Goal: Task Accomplishment & Management: Manage account settings

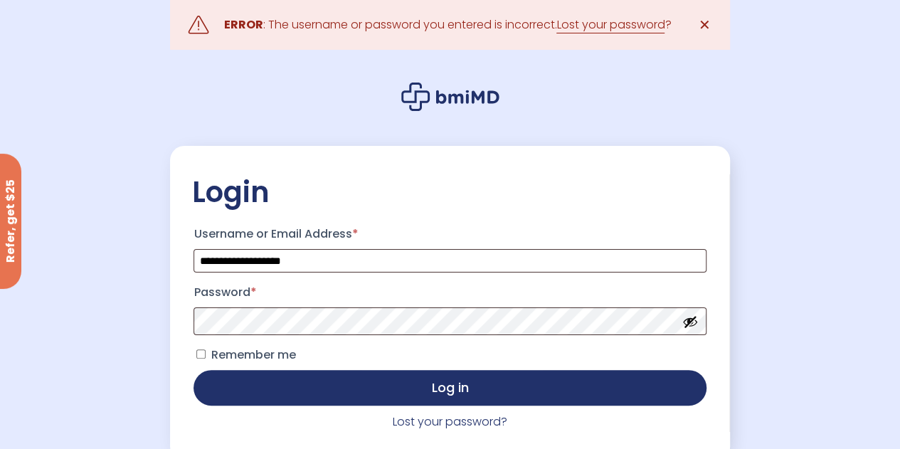
scroll to position [71, 0]
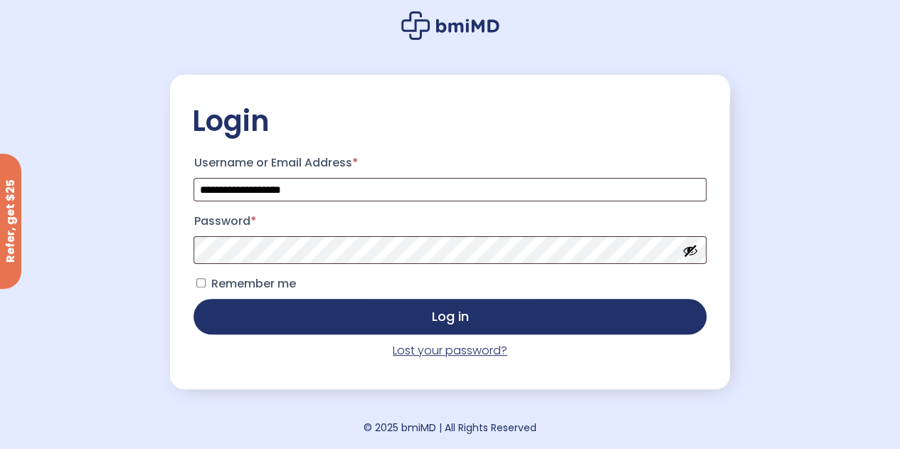
click at [410, 352] on link "Lost your password?" at bounding box center [450, 350] width 115 height 16
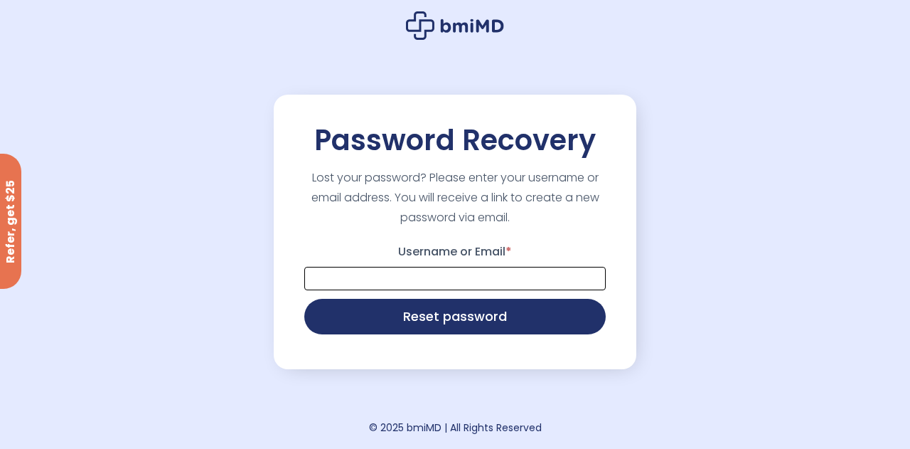
click at [423, 270] on input "Username or Email *" at bounding box center [455, 278] width 302 height 23
type input "**********"
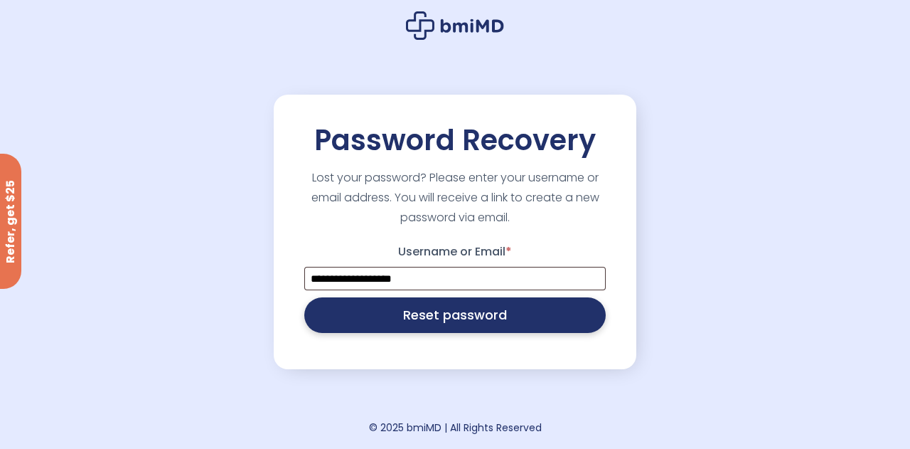
click at [427, 316] on button "Reset password" at bounding box center [455, 315] width 302 height 36
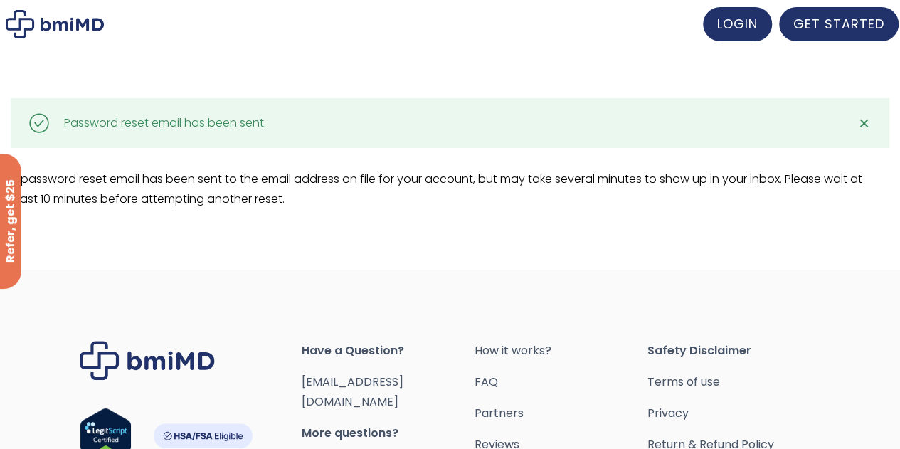
click at [864, 128] on span "✕" at bounding box center [864, 123] width 12 height 20
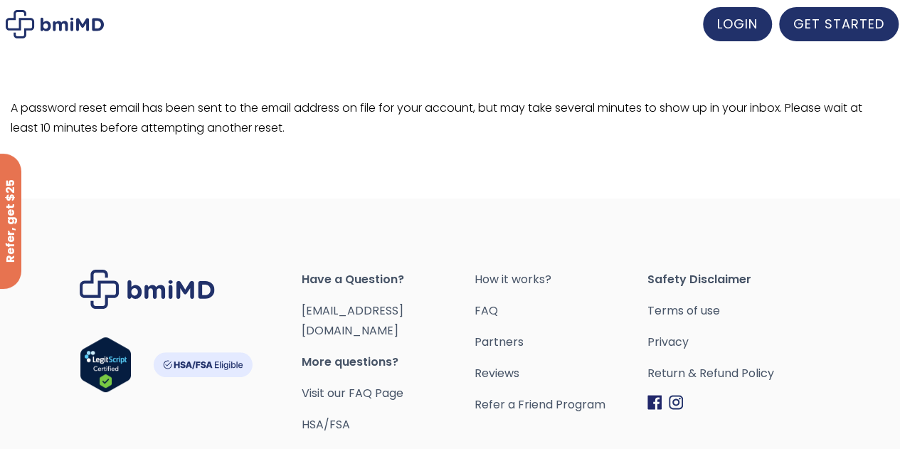
scroll to position [90, 0]
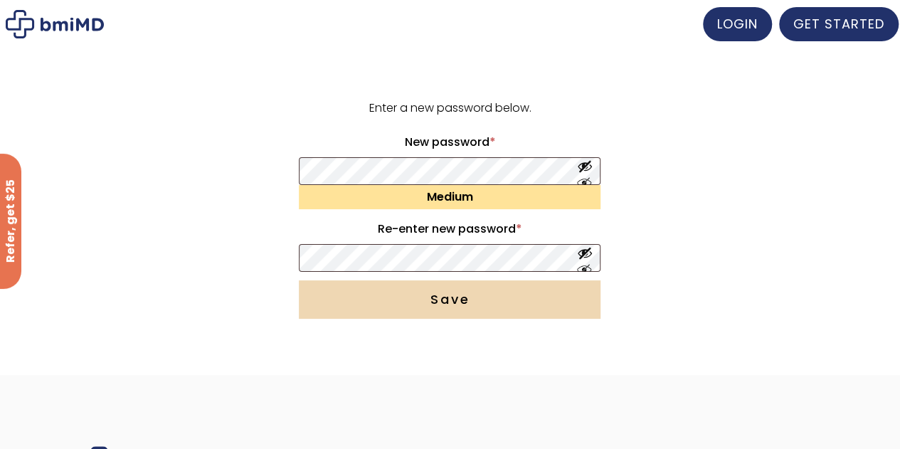
click at [458, 301] on button "Save" at bounding box center [450, 299] width 302 height 38
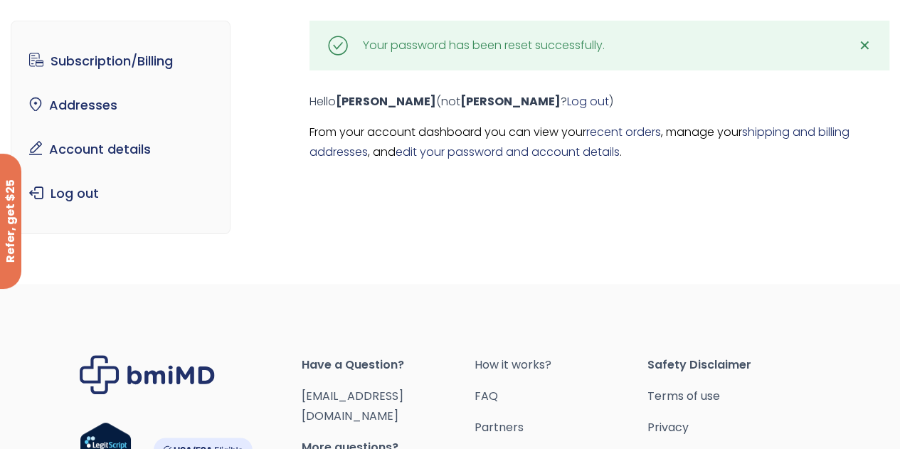
scroll to position [78, 0]
click at [110, 64] on link "Subscription/Billing" at bounding box center [120, 61] width 197 height 30
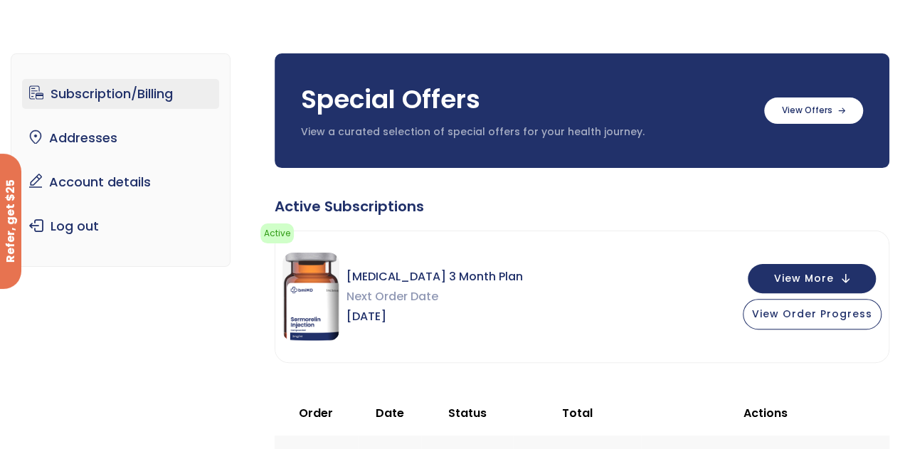
scroll to position [58, 0]
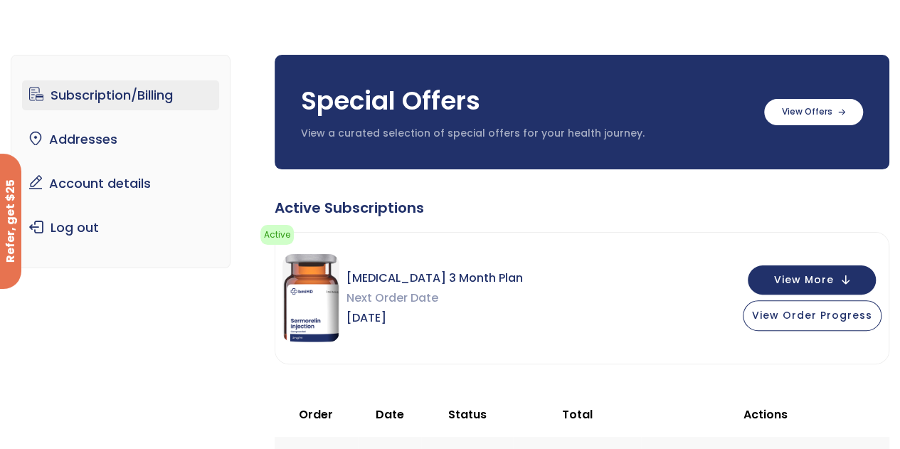
click at [145, 107] on link "Subscription/Billing" at bounding box center [120, 95] width 197 height 30
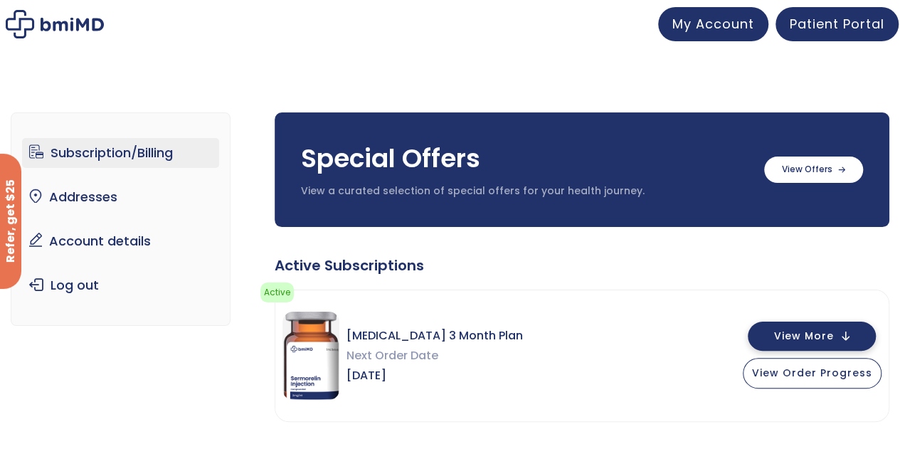
click at [815, 331] on span "View More" at bounding box center [804, 335] width 60 height 9
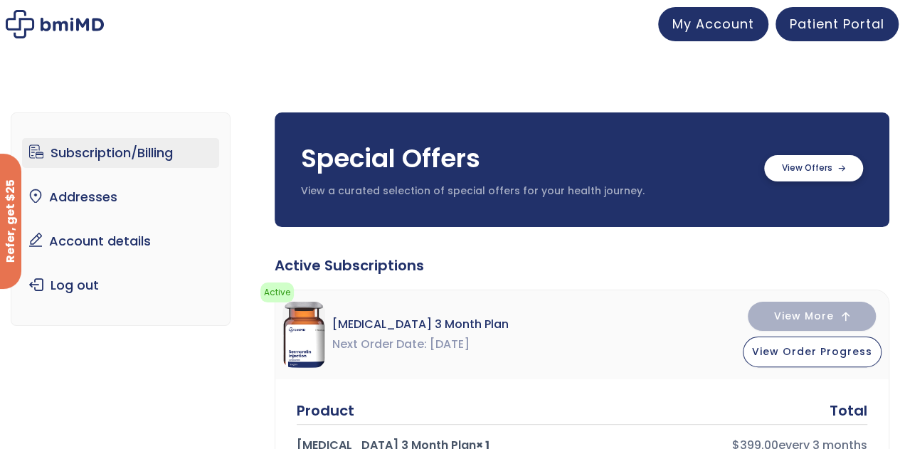
click at [824, 176] on label at bounding box center [813, 168] width 99 height 26
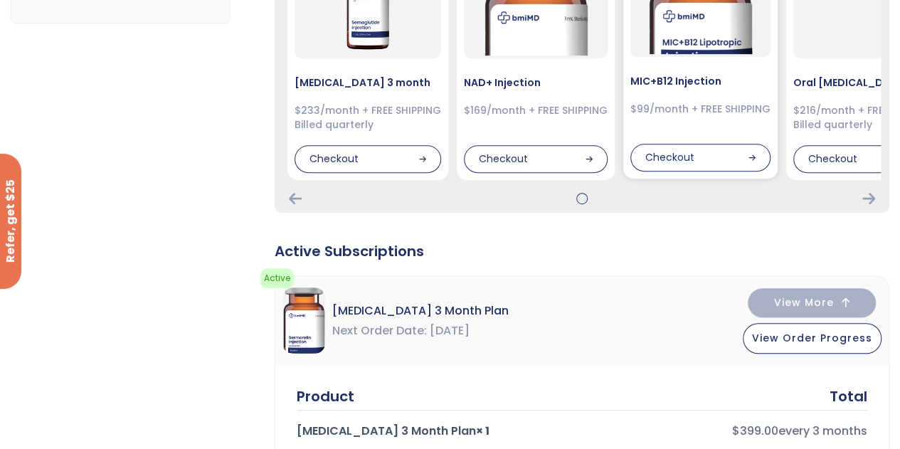
scroll to position [304, 0]
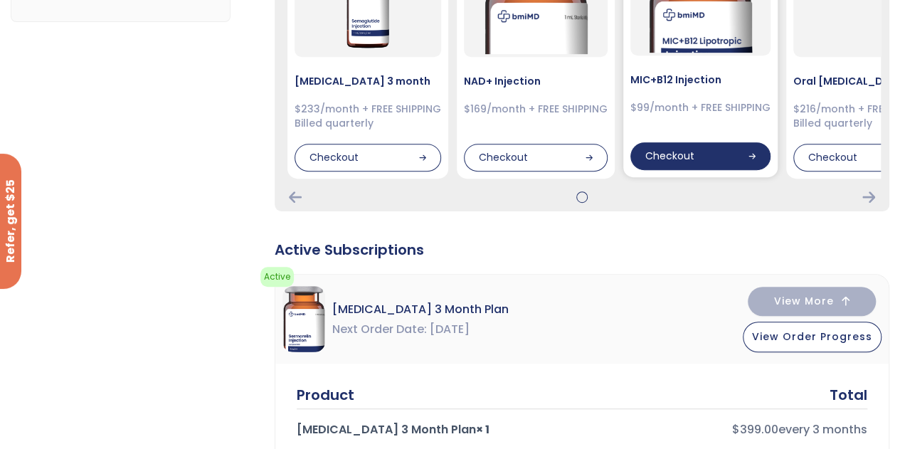
click at [670, 154] on div "Checkout" at bounding box center [700, 156] width 140 height 28
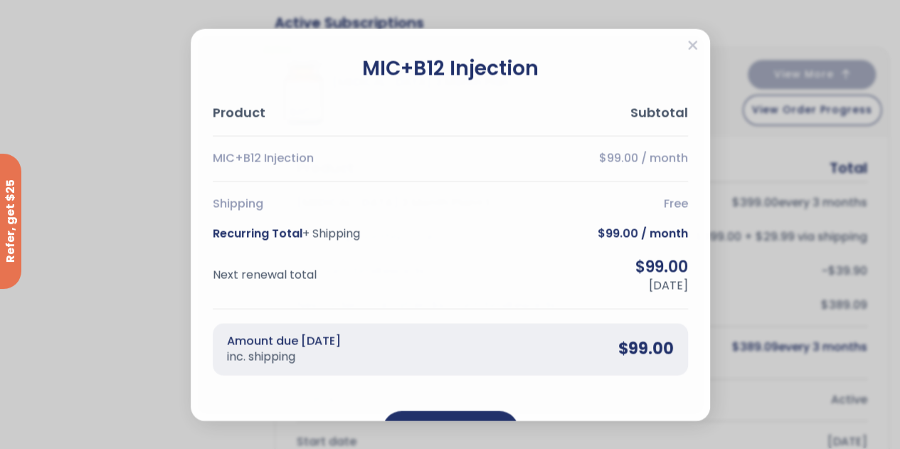
scroll to position [531, 0]
click at [694, 43] on icon "Close" at bounding box center [692, 45] width 9 height 9
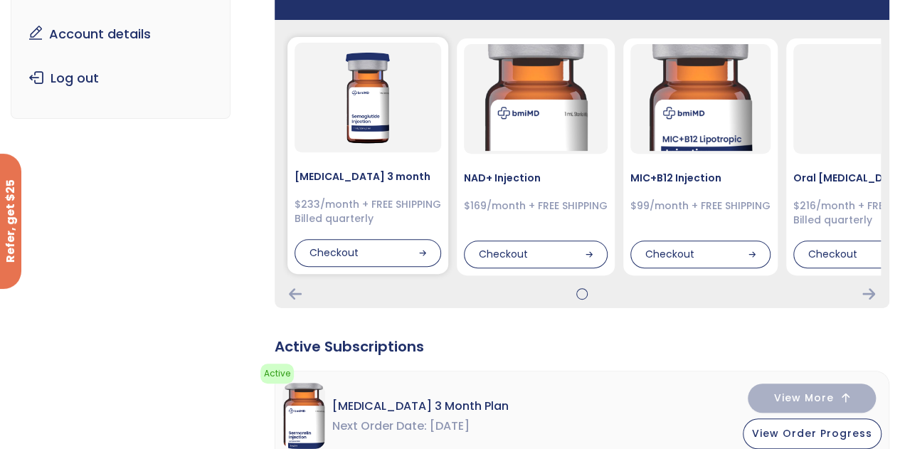
scroll to position [208, 0]
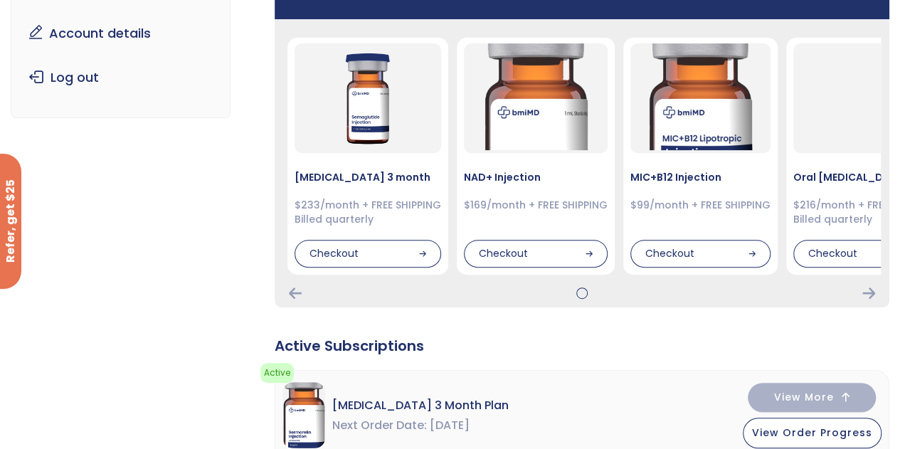
click at [876, 291] on div at bounding box center [581, 292] width 597 height 11
click at [872, 295] on icon "Next Card" at bounding box center [868, 292] width 13 height 11
click at [870, 293] on icon "Next Card" at bounding box center [868, 292] width 13 height 11
click at [868, 290] on icon "Next Card" at bounding box center [868, 292] width 13 height 11
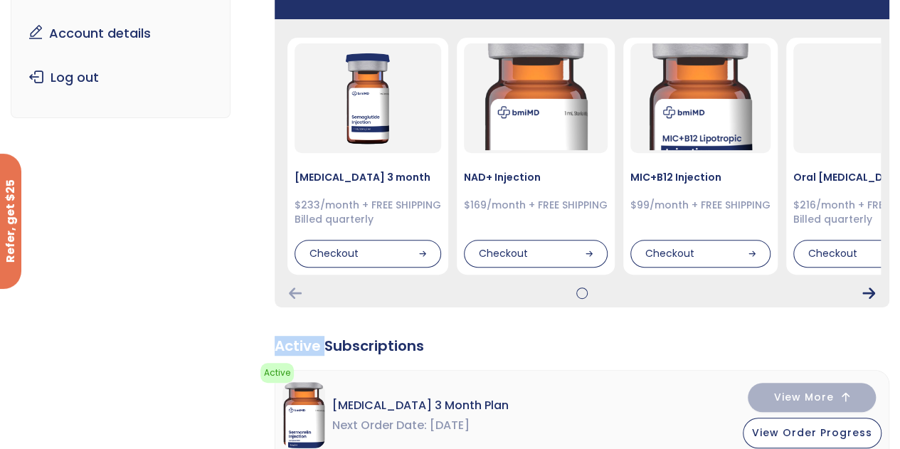
click at [868, 290] on icon "Next Card" at bounding box center [868, 292] width 13 height 11
click at [296, 293] on icon "Previous Card" at bounding box center [295, 292] width 13 height 11
drag, startPoint x: 296, startPoint y: 293, endPoint x: 389, endPoint y: 298, distance: 93.3
click at [298, 293] on icon "Previous Card" at bounding box center [295, 292] width 13 height 11
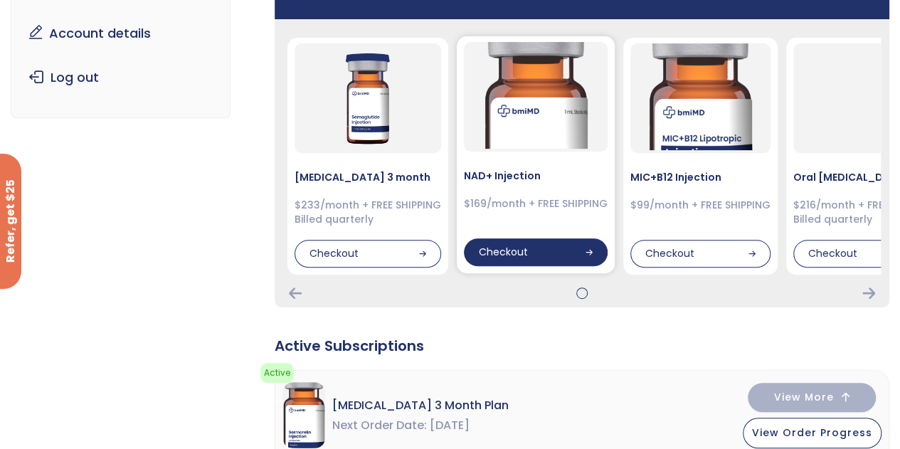
click at [549, 244] on div "Checkout" at bounding box center [536, 252] width 144 height 28
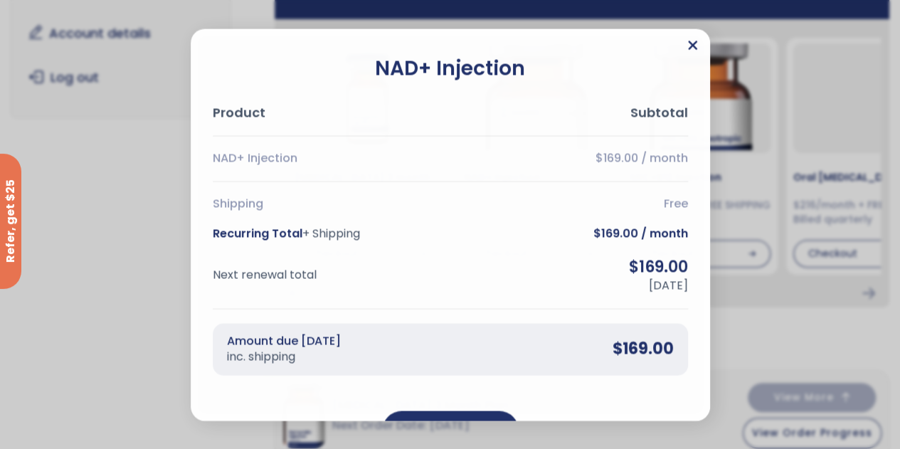
click at [694, 43] on icon "Close" at bounding box center [692, 45] width 11 height 14
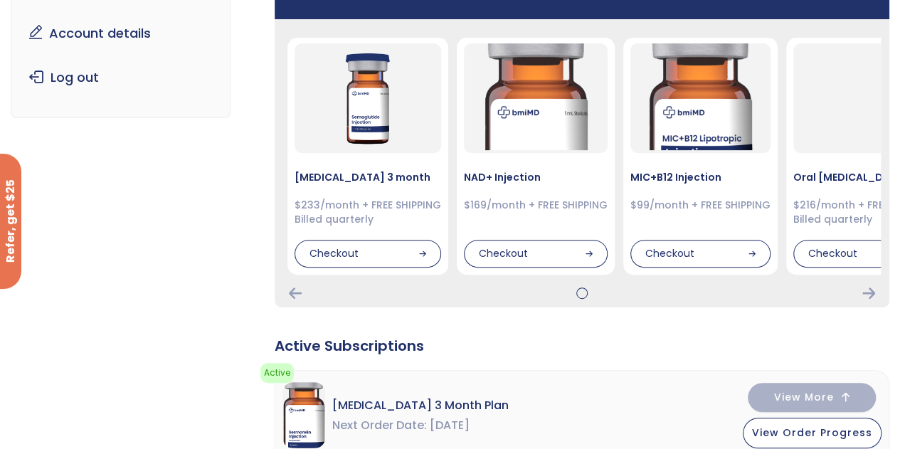
scroll to position [0, 0]
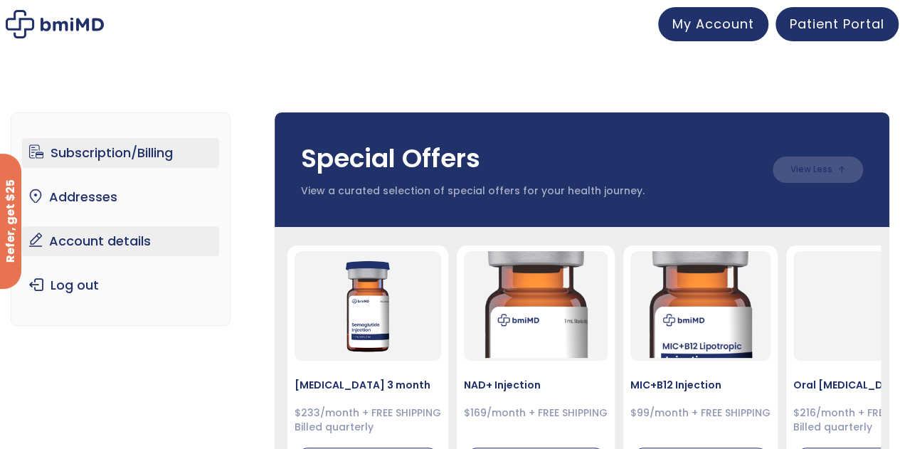
click at [100, 240] on link "Account details" at bounding box center [120, 241] width 197 height 30
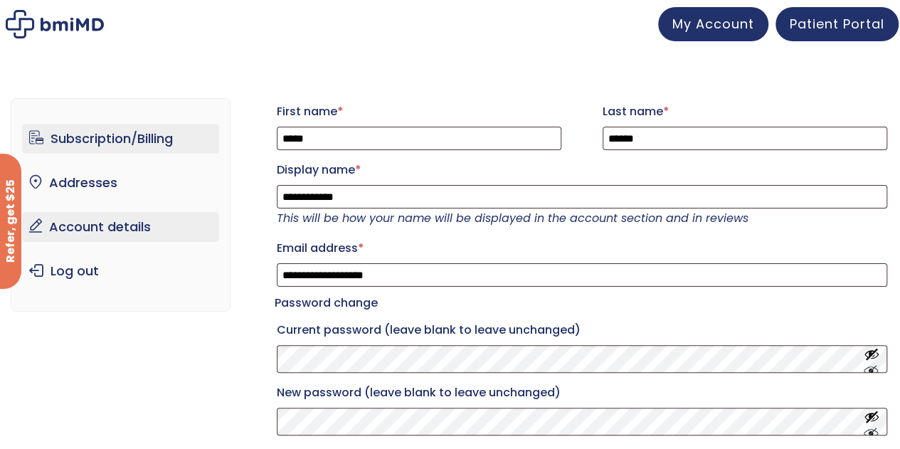
click at [137, 129] on link "Subscription/Billing" at bounding box center [120, 139] width 197 height 30
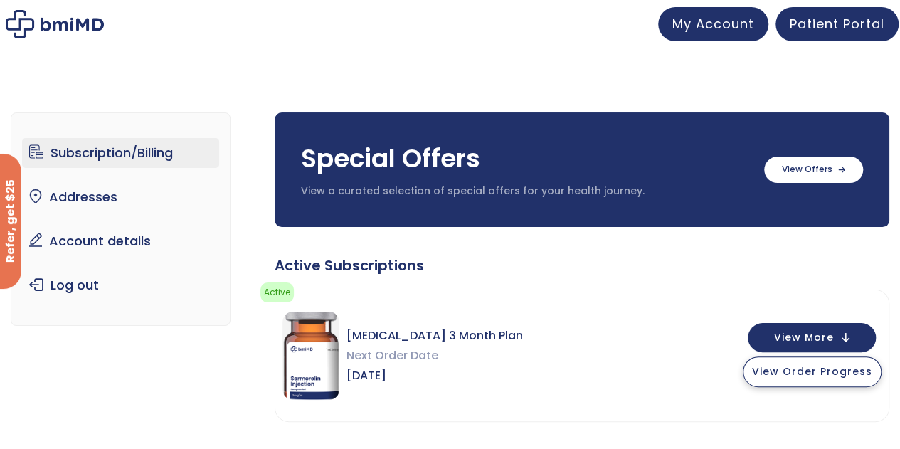
click at [817, 379] on button "View Order Progress" at bounding box center [812, 371] width 139 height 31
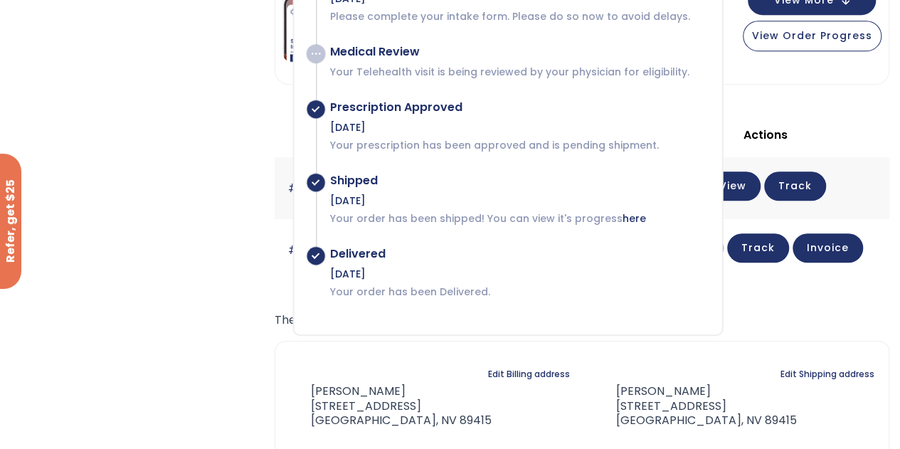
scroll to position [95, 0]
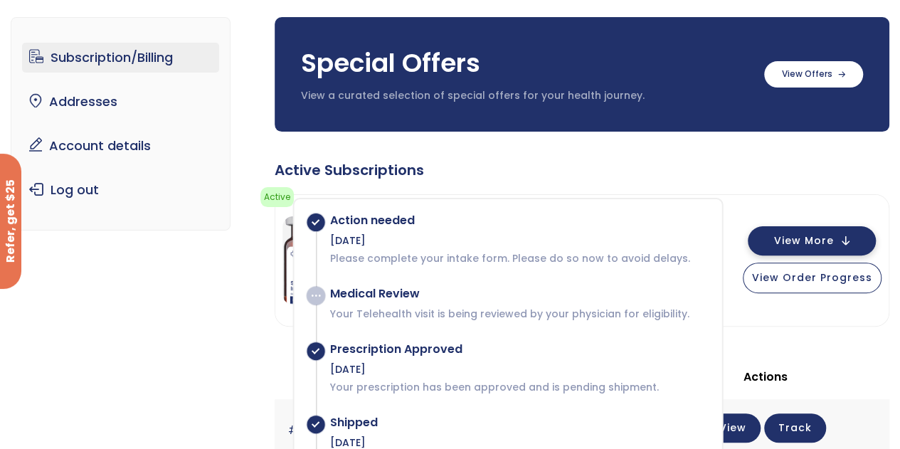
click at [814, 243] on span "View More" at bounding box center [804, 240] width 60 height 9
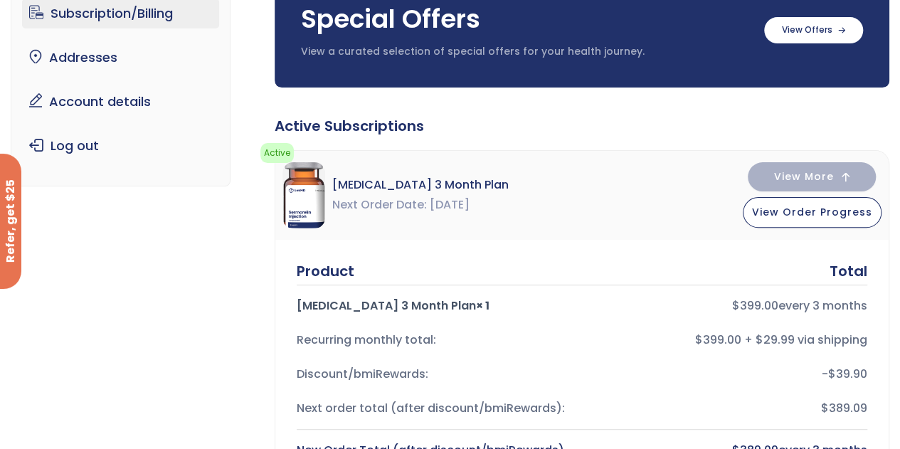
scroll to position [140, 0]
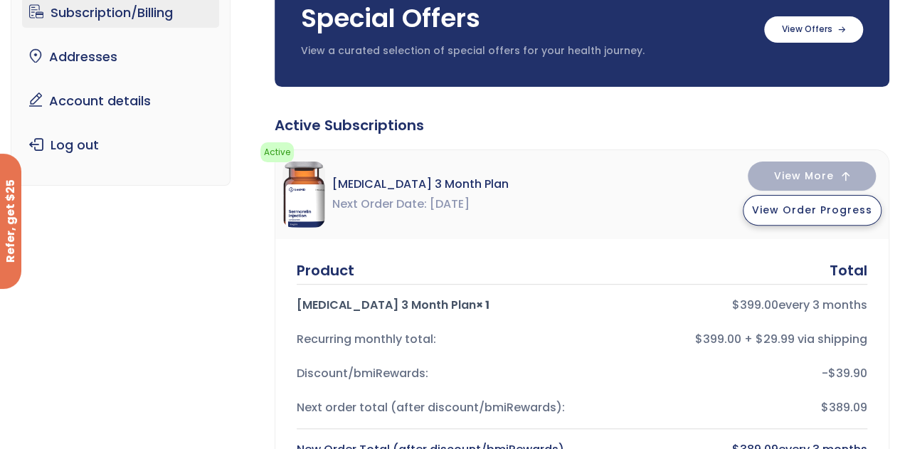
click at [817, 203] on span "View Order Progress" at bounding box center [812, 210] width 120 height 14
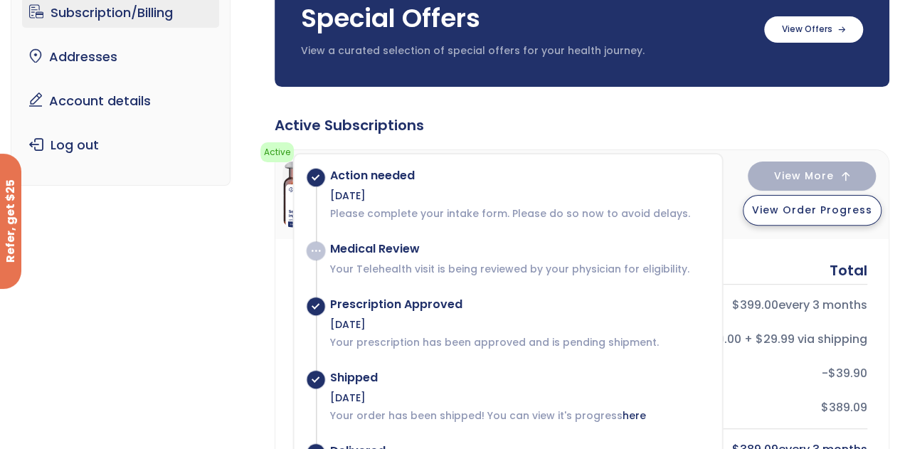
click at [817, 203] on span "View Order Progress" at bounding box center [812, 210] width 120 height 14
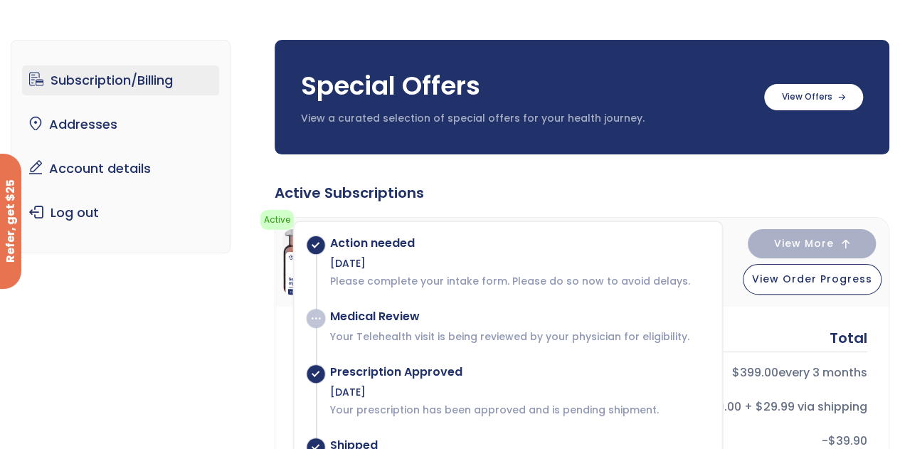
scroll to position [0, 0]
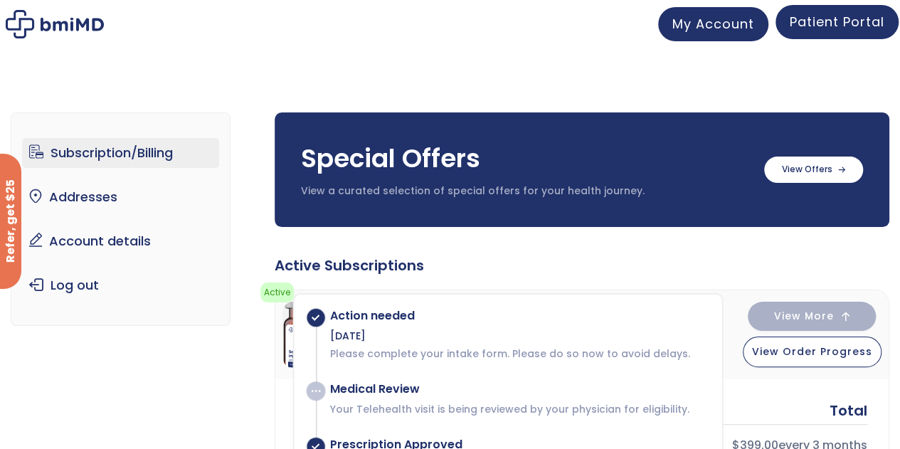
click at [832, 25] on span "Patient Portal" at bounding box center [836, 22] width 95 height 18
